Goal: Transaction & Acquisition: Purchase product/service

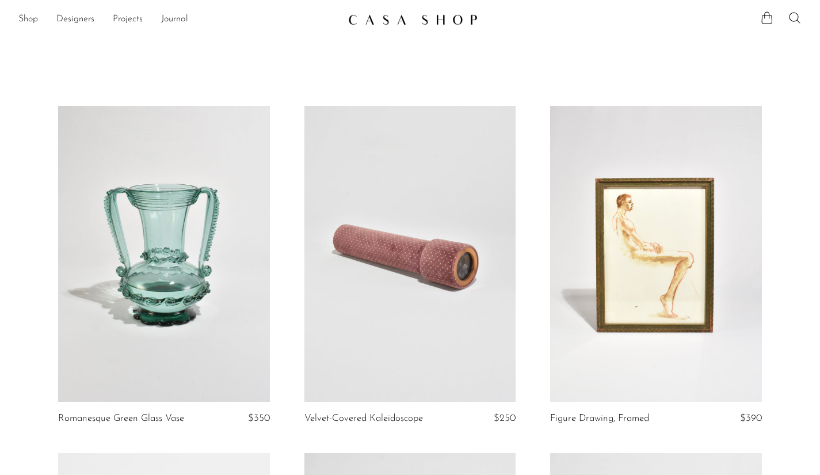
click at [24, 16] on link "Shop" at bounding box center [28, 19] width 20 height 15
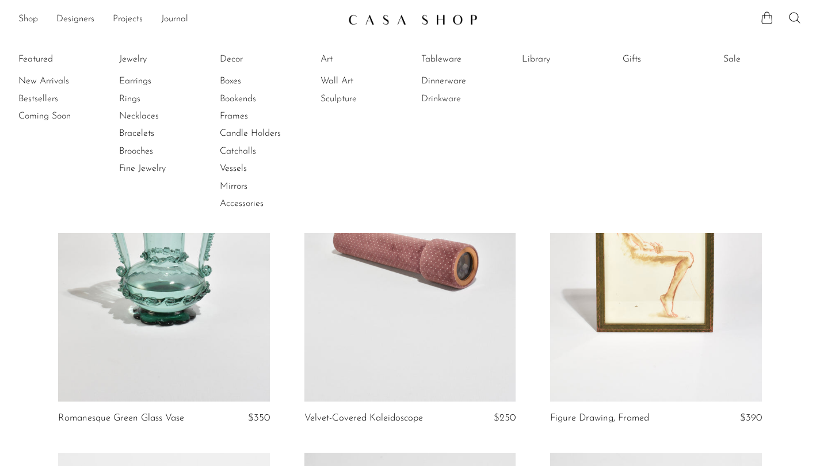
click at [138, 81] on link "Earrings" at bounding box center [162, 81] width 86 height 13
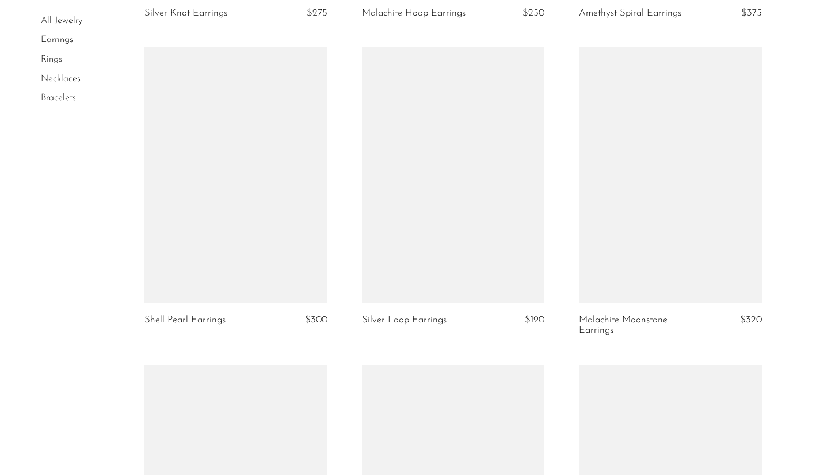
scroll to position [2828, 0]
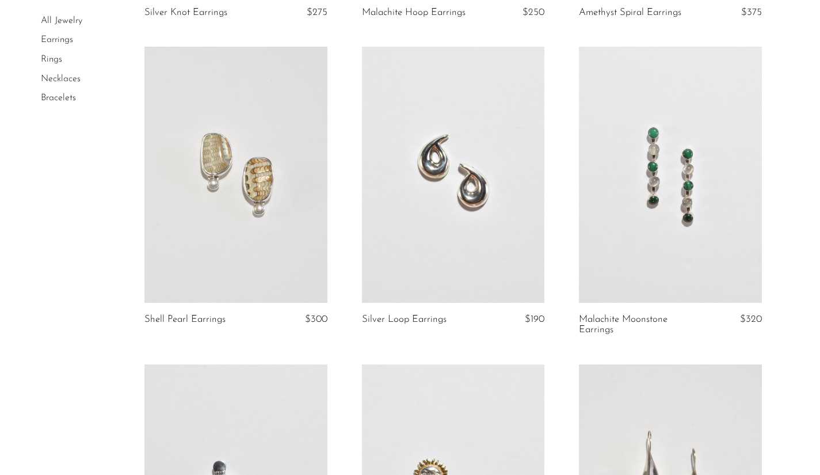
click at [214, 220] on link at bounding box center [235, 174] width 182 height 255
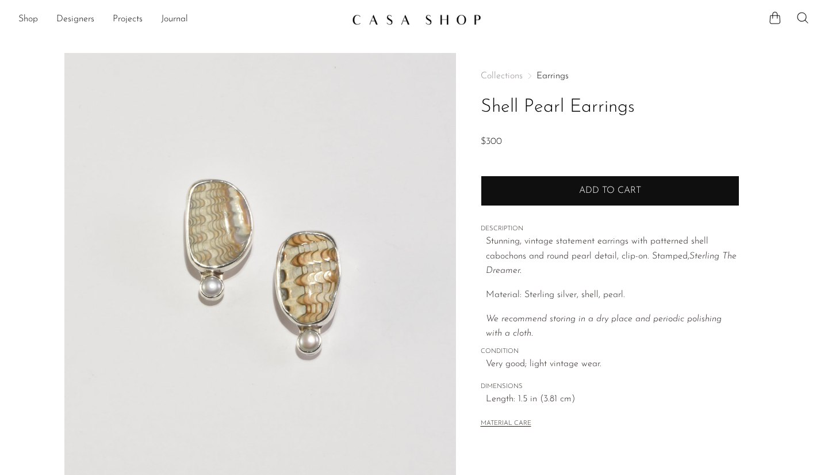
click at [622, 193] on span "Add to cart" at bounding box center [610, 190] width 62 height 9
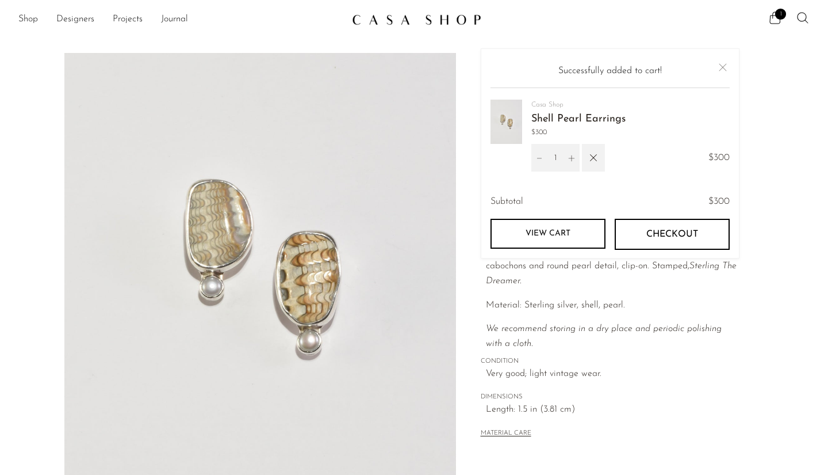
click at [544, 231] on link "View cart" at bounding box center [548, 234] width 115 height 30
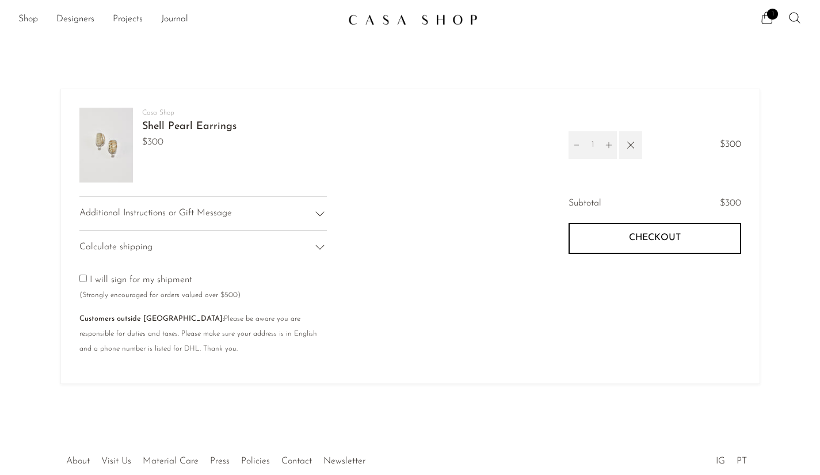
click at [659, 240] on span "Checkout" at bounding box center [655, 237] width 52 height 11
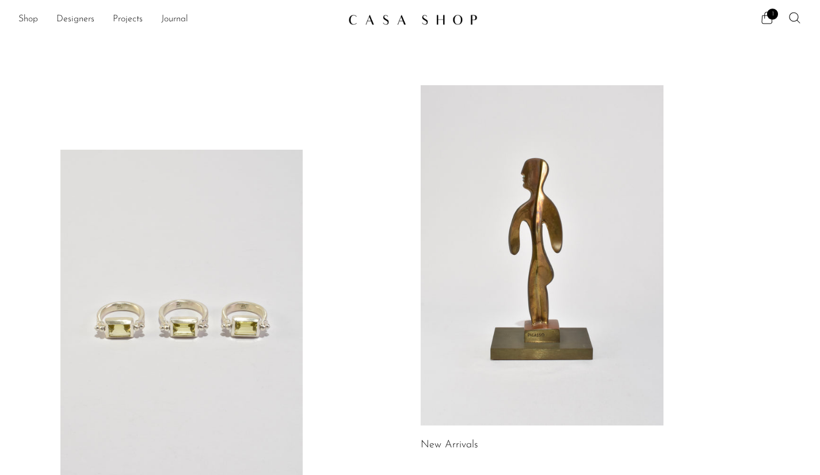
click at [764, 16] on icon at bounding box center [767, 18] width 11 height 12
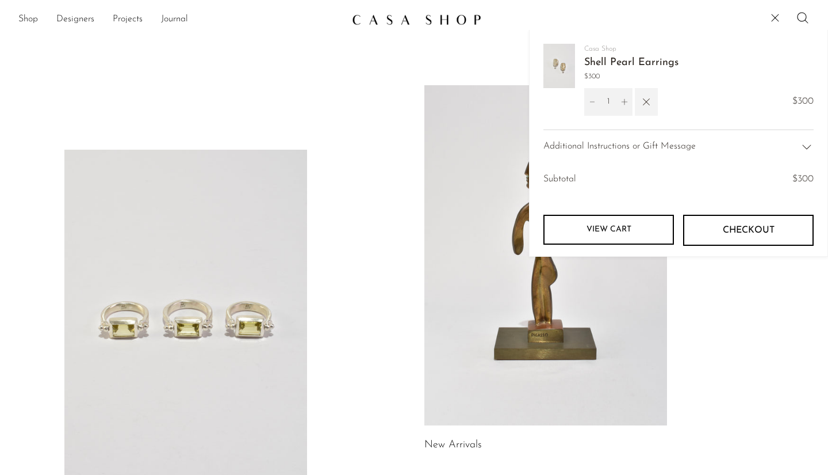
click at [646, 99] on icon "button" at bounding box center [646, 101] width 13 height 13
